Goal: Transaction & Acquisition: Purchase product/service

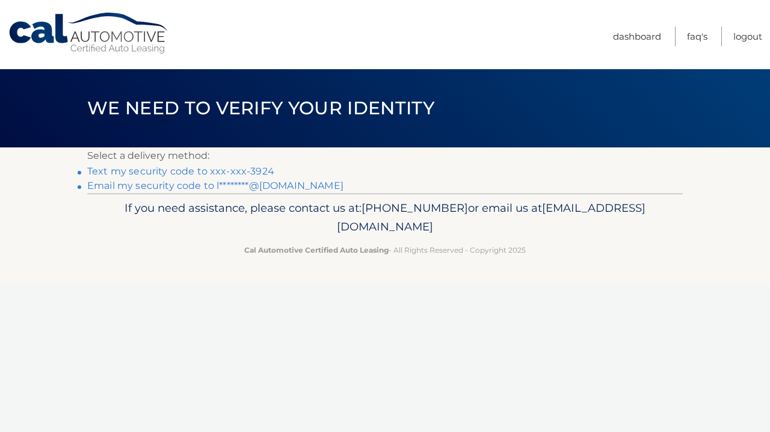
click at [224, 172] on link "Text my security code to xxx-xxx-3924" at bounding box center [180, 170] width 187 height 11
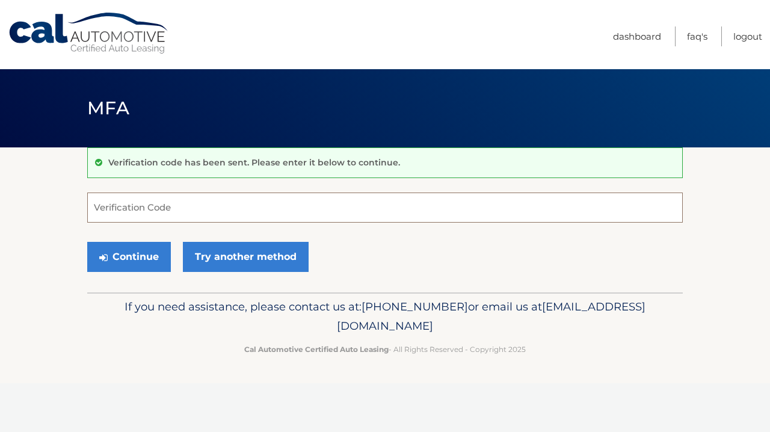
click at [176, 206] on input "Verification Code" at bounding box center [385, 208] width 596 height 30
type input "255901"
click at [133, 256] on button "Continue" at bounding box center [129, 257] width 84 height 30
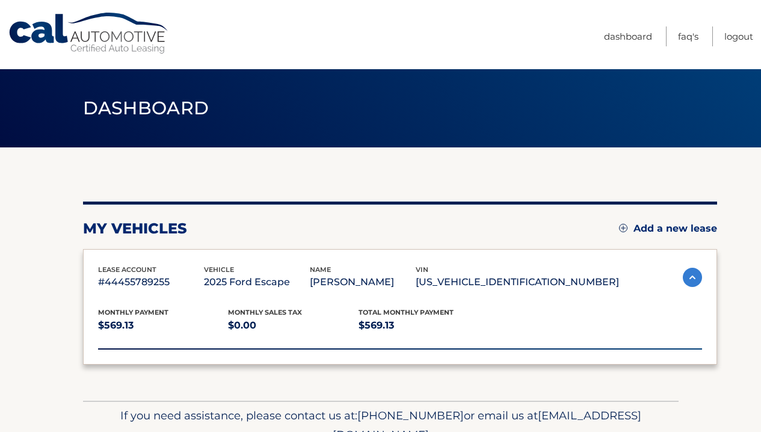
click at [134, 256] on div "lease account #44455789255 vehicle 2025 Ford Escape name LISA HEWITT vin 1FMCU9…" at bounding box center [400, 307] width 634 height 116
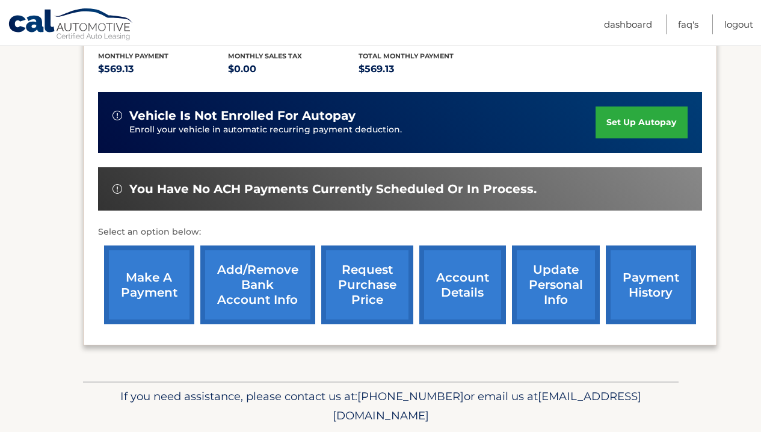
scroll to position [294, 0]
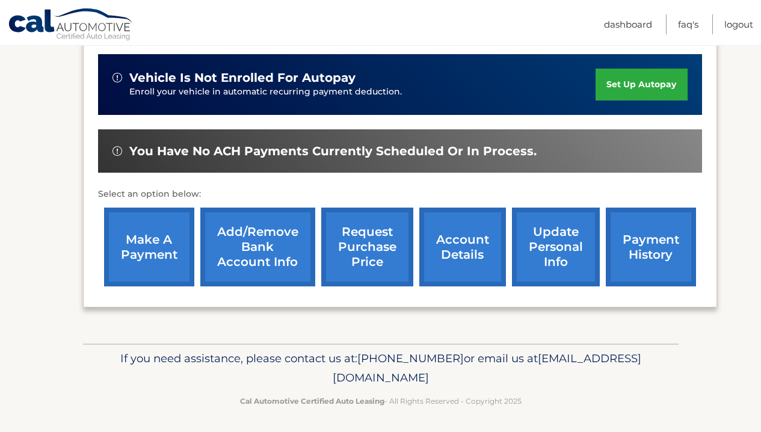
click at [652, 245] on link "payment history" at bounding box center [651, 247] width 90 height 79
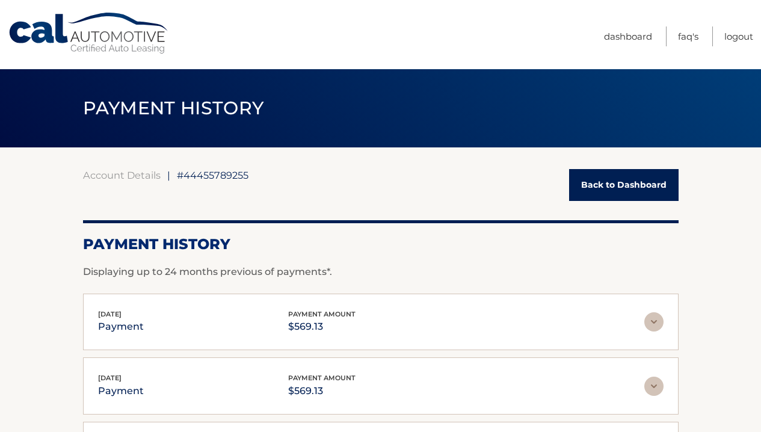
click at [639, 180] on link "Back to Dashboard" at bounding box center [624, 185] width 110 height 32
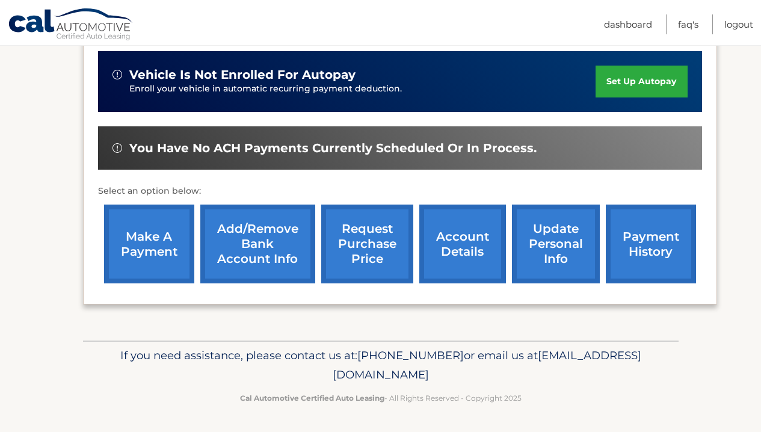
scroll to position [294, 0]
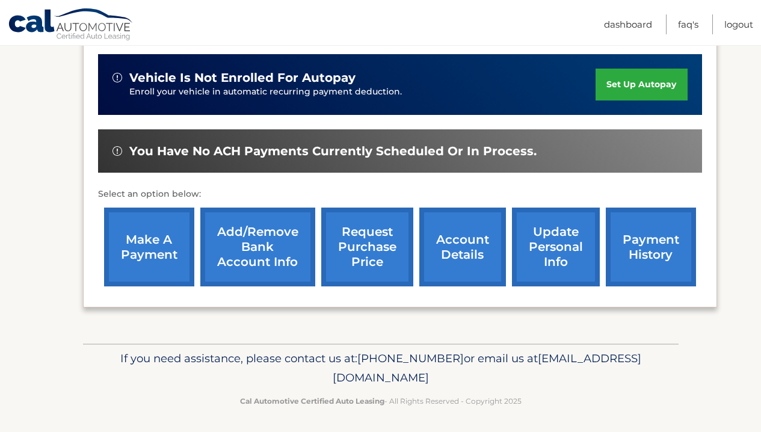
click at [482, 255] on link "account details" at bounding box center [462, 247] width 87 height 79
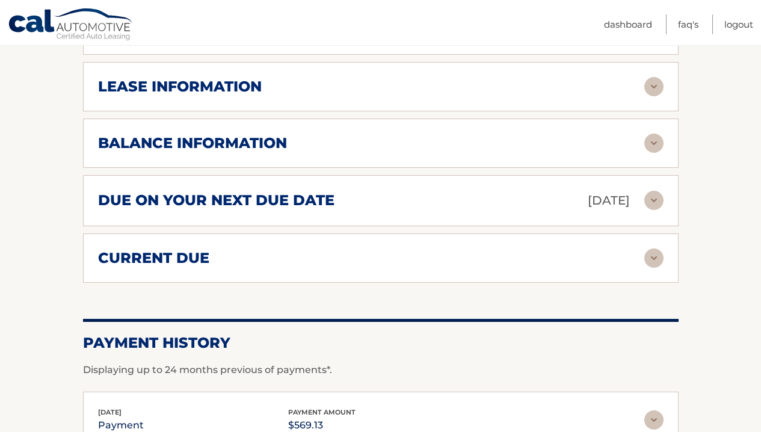
scroll to position [688, 0]
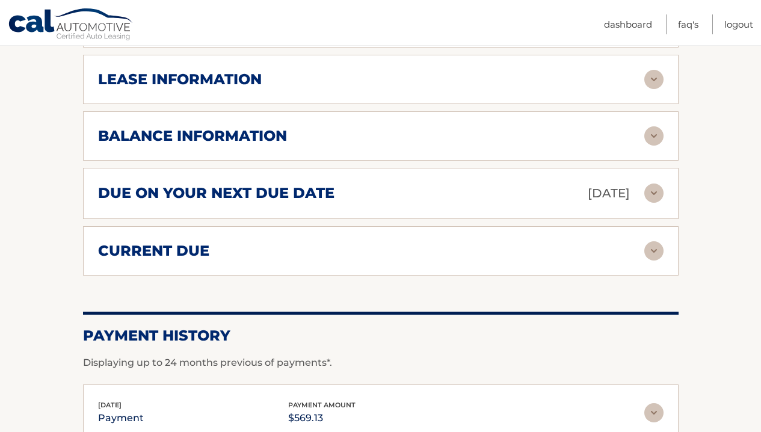
click at [653, 185] on img at bounding box center [653, 193] width 19 height 19
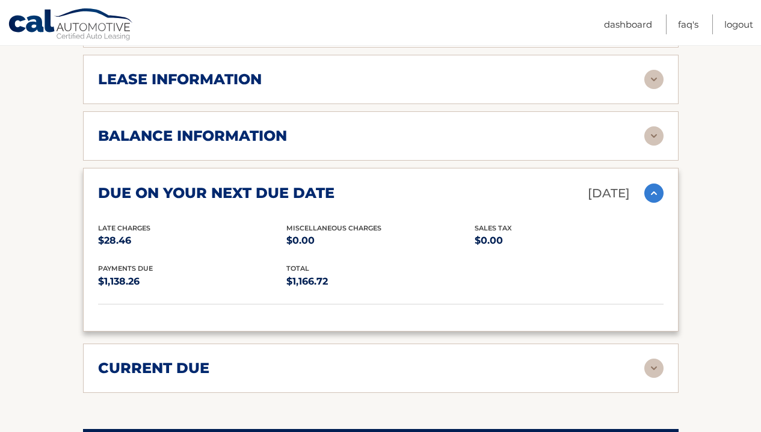
click at [654, 191] on img at bounding box center [653, 193] width 19 height 19
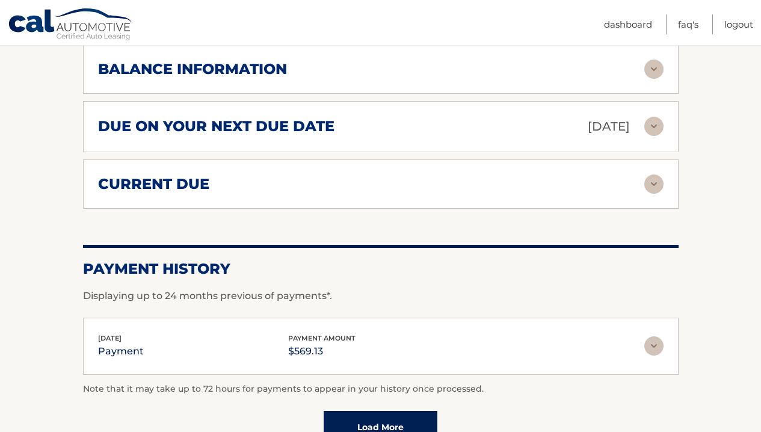
scroll to position [750, 0]
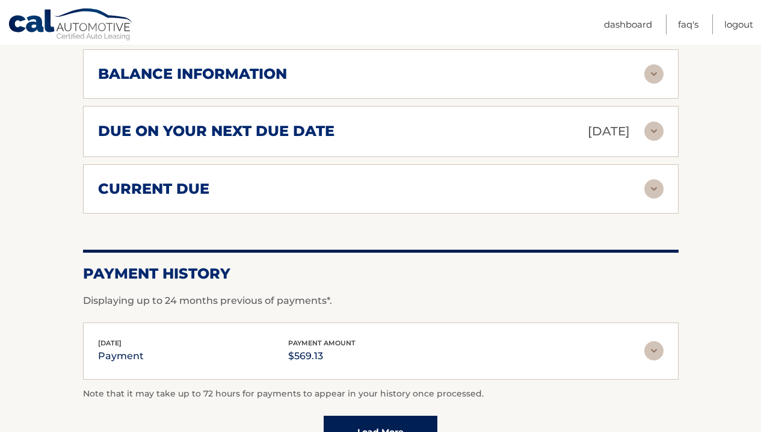
click at [656, 74] on img at bounding box center [653, 73] width 19 height 19
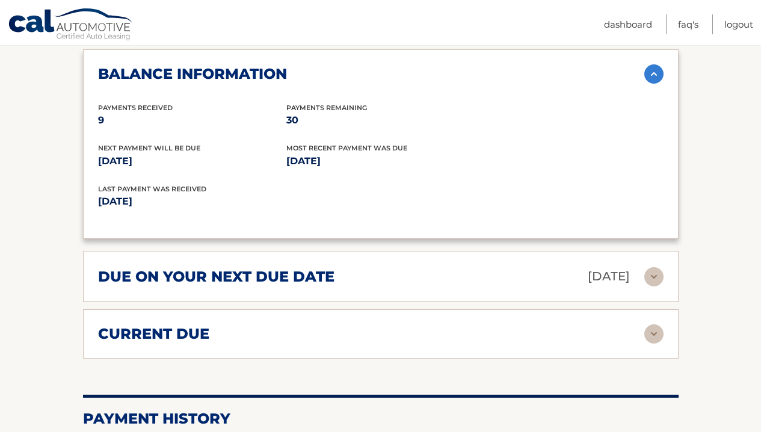
click at [656, 74] on img at bounding box center [653, 73] width 19 height 19
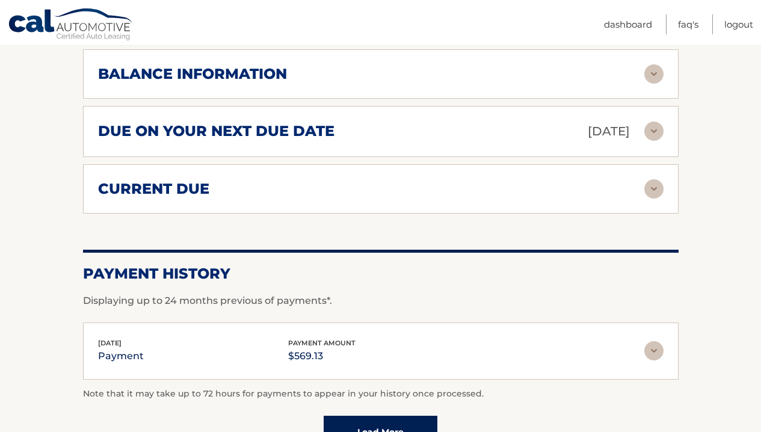
click at [655, 184] on img at bounding box center [653, 188] width 19 height 19
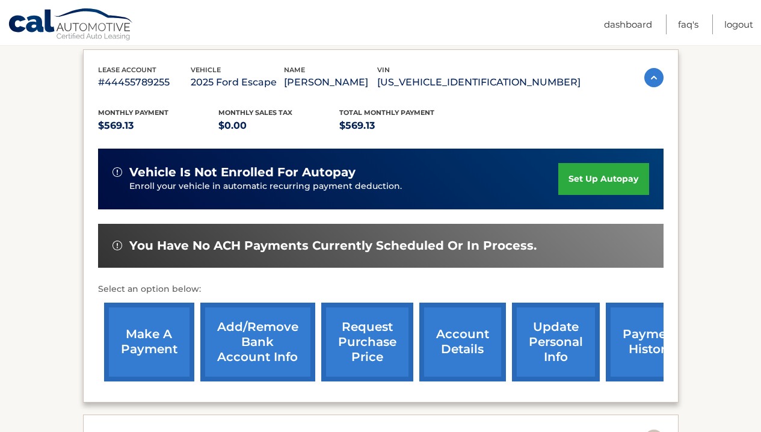
scroll to position [214, 0]
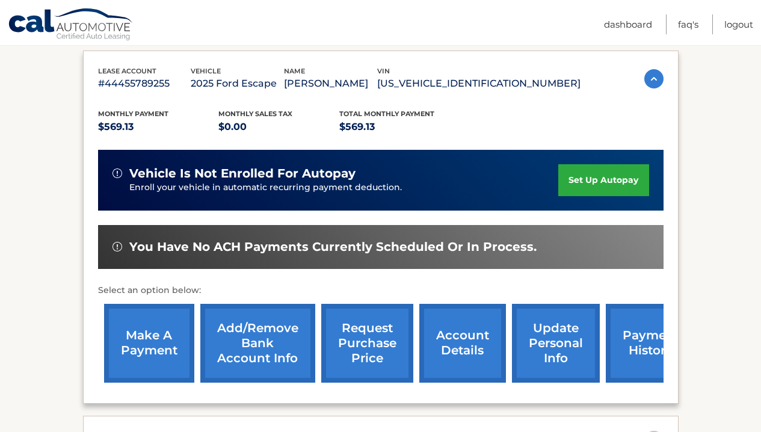
click at [632, 340] on link "payment history" at bounding box center [651, 343] width 90 height 79
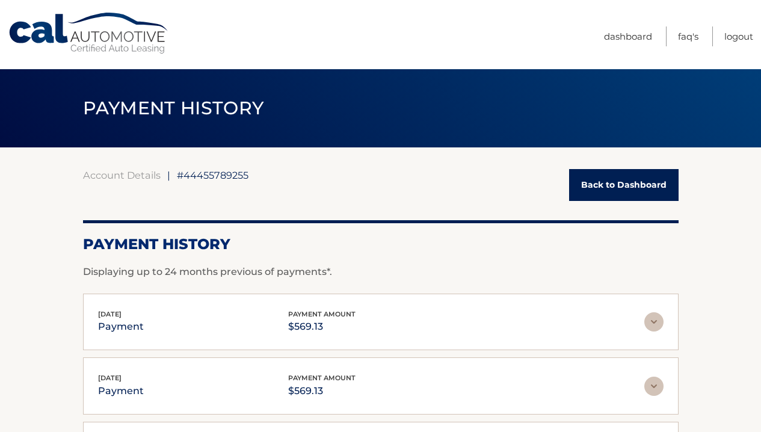
click at [594, 180] on link "Back to Dashboard" at bounding box center [624, 185] width 110 height 32
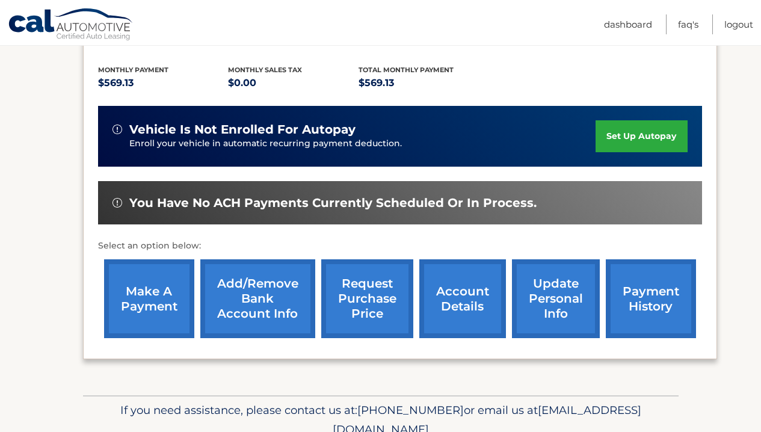
scroll to position [246, 0]
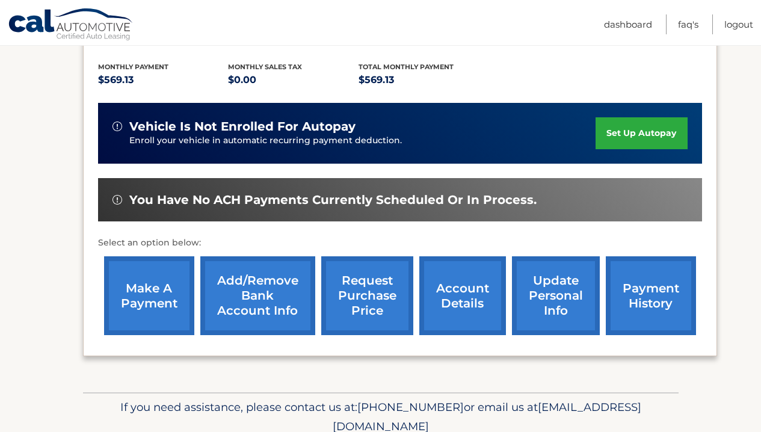
click at [164, 300] on link "make a payment" at bounding box center [149, 295] width 90 height 79
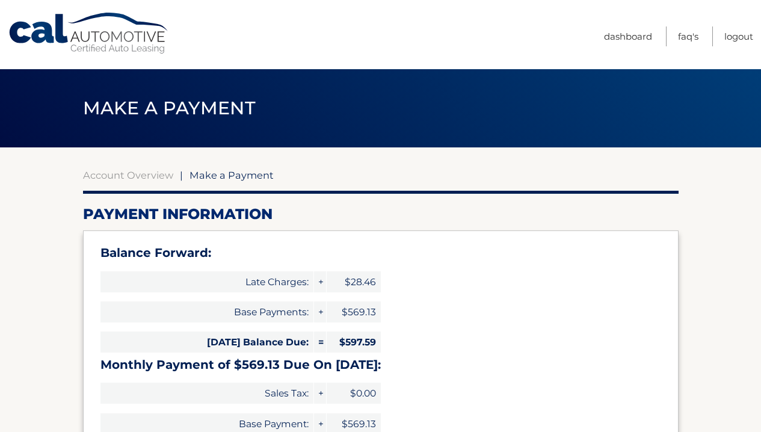
select select "ODRhNzNjNzAtYzAxNi00YzQ3LTkwNTktNjAxNWY1NDVkODQz"
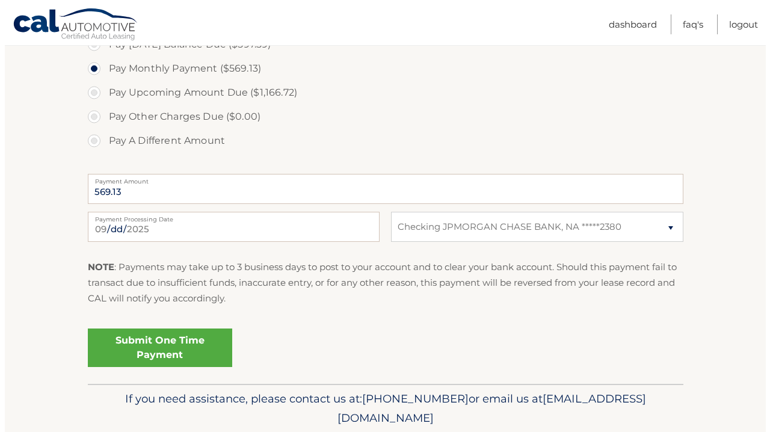
scroll to position [475, 0]
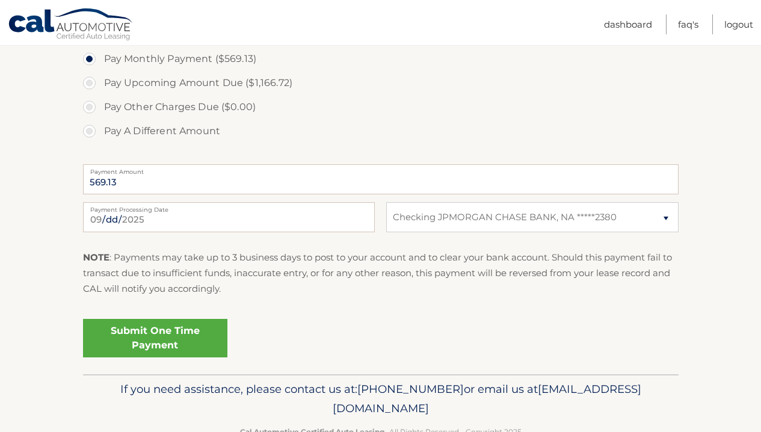
click at [178, 329] on link "Submit One Time Payment" at bounding box center [155, 338] width 144 height 39
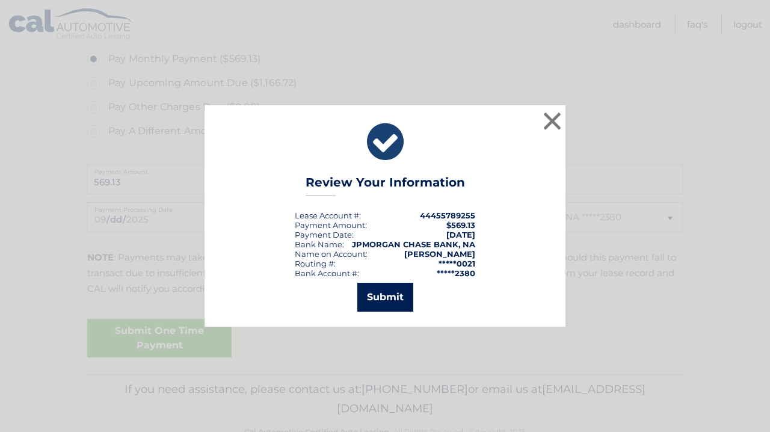
click at [398, 296] on button "Submit" at bounding box center [385, 297] width 56 height 29
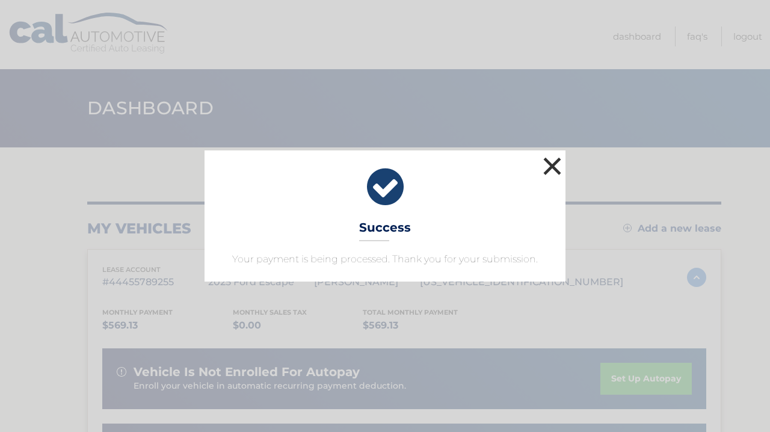
click at [554, 162] on button "×" at bounding box center [552, 166] width 24 height 24
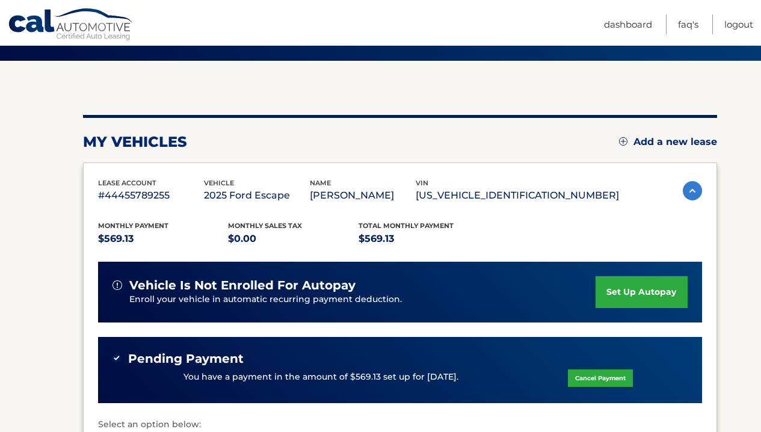
scroll to position [132, 0]
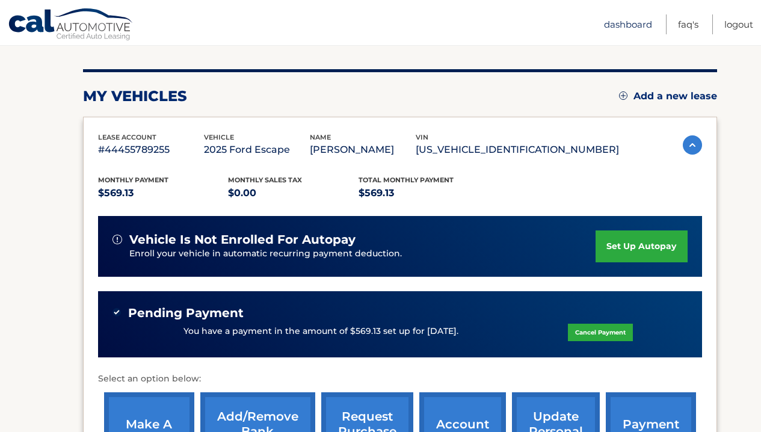
click at [631, 25] on link "Dashboard" at bounding box center [628, 24] width 48 height 20
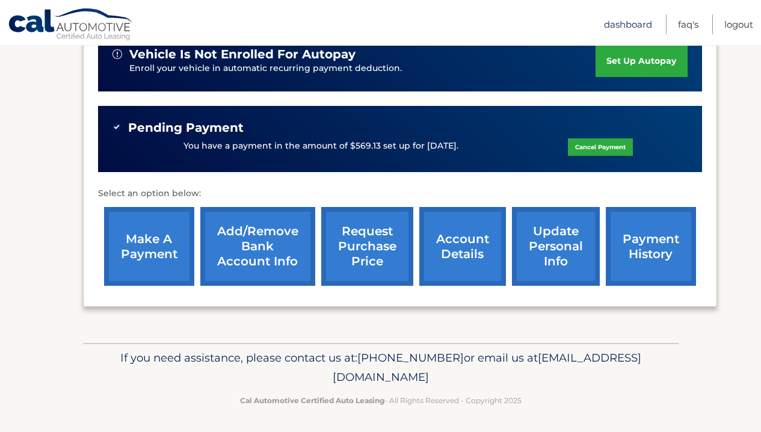
scroll to position [317, 0]
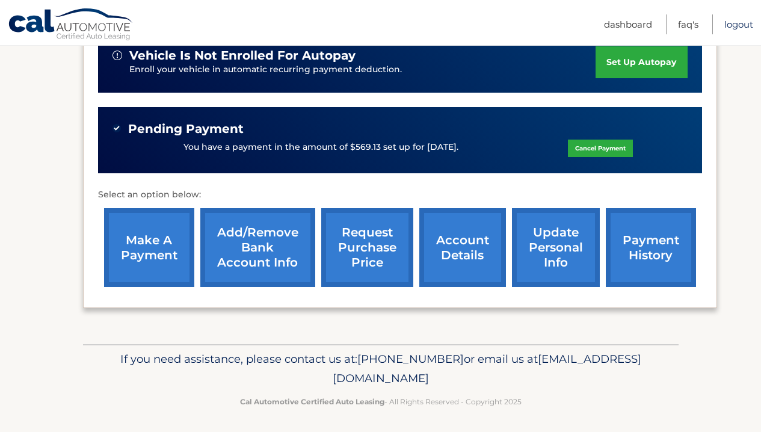
click at [732, 23] on link "Logout" at bounding box center [739, 24] width 29 height 20
